Goal: Task Accomplishment & Management: Use online tool/utility

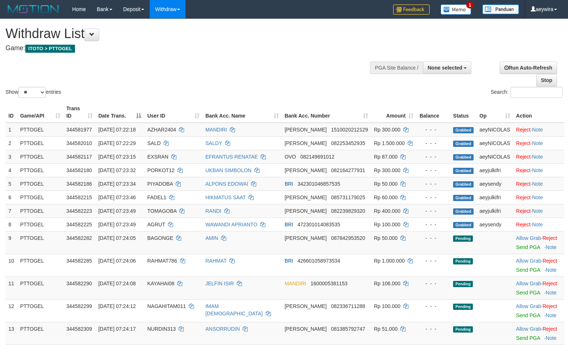
select select
select select "**"
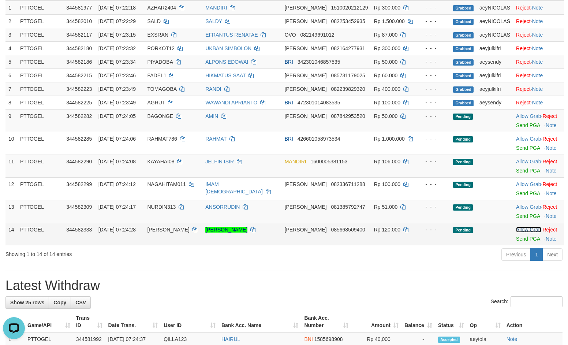
click at [516, 230] on link "Allow Grab" at bounding box center [528, 230] width 25 height 6
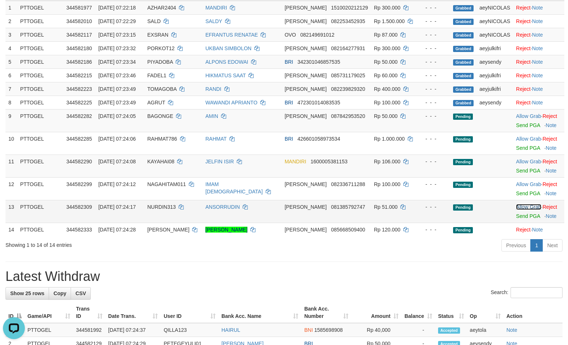
drag, startPoint x: 522, startPoint y: 207, endPoint x: 522, endPoint y: 186, distance: 21.2
click at [522, 207] on link "Allow Grab" at bounding box center [528, 207] width 25 height 6
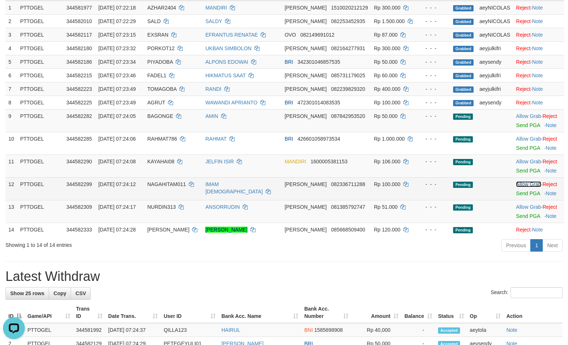
click at [522, 185] on link "Allow Grab" at bounding box center [528, 184] width 25 height 6
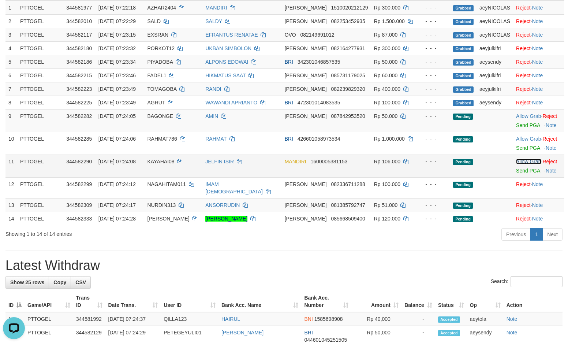
click at [520, 163] on link "Allow Grab" at bounding box center [528, 161] width 25 height 6
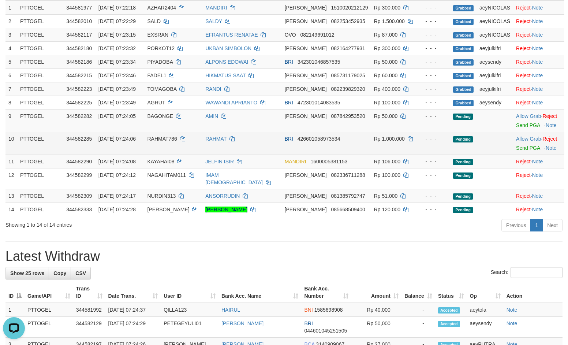
click at [520, 143] on div at bounding box center [538, 143] width 45 height 2
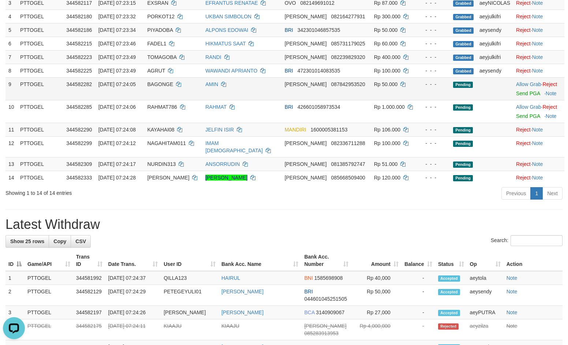
scroll to position [106, 0]
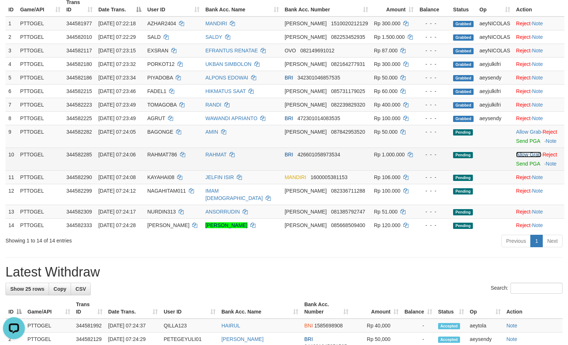
click at [518, 152] on link "Allow Grab" at bounding box center [528, 155] width 25 height 6
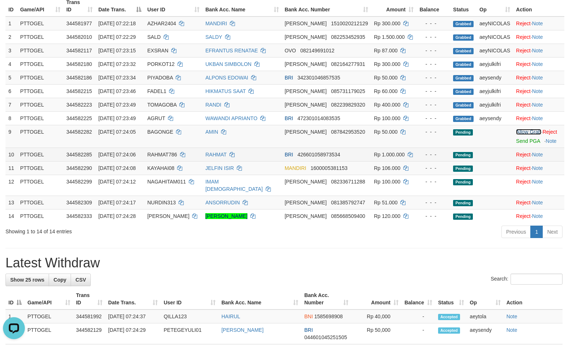
click at [518, 129] on link "Allow Grab" at bounding box center [528, 132] width 25 height 6
